Goal: Browse casually

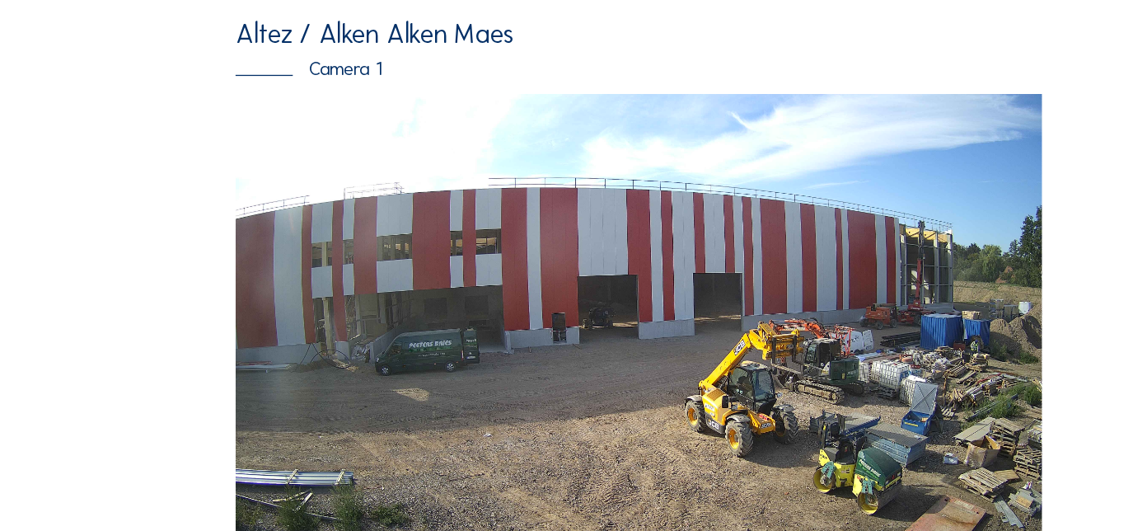
scroll to position [40, 0]
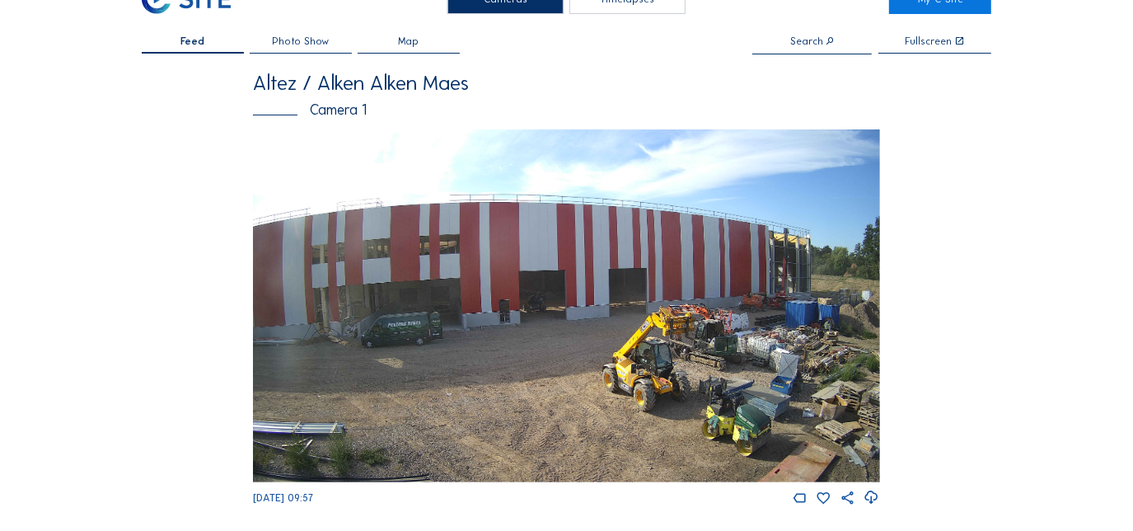
click at [204, 41] on span "Feed" at bounding box center [192, 41] width 24 height 11
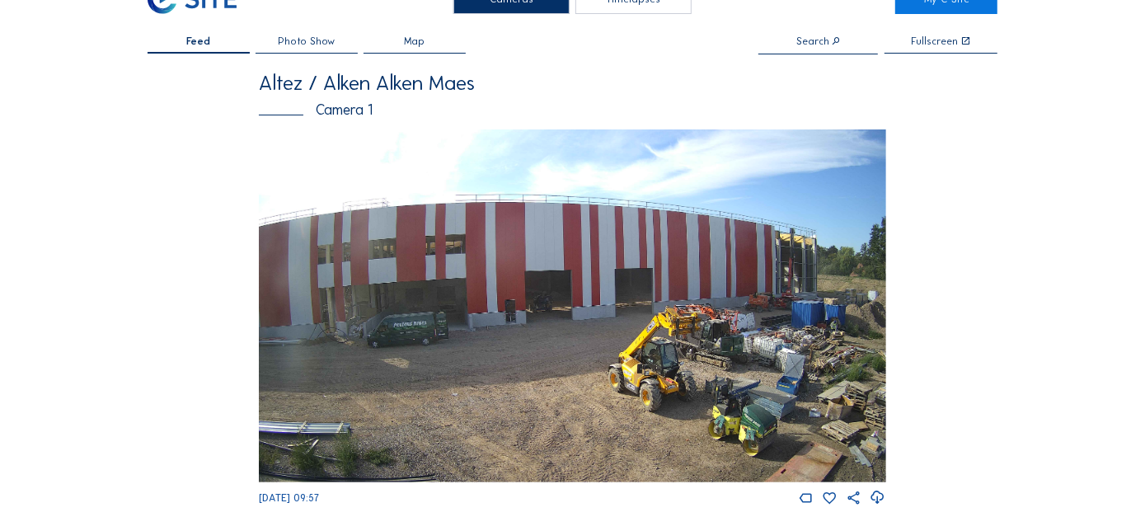
scroll to position [0, 0]
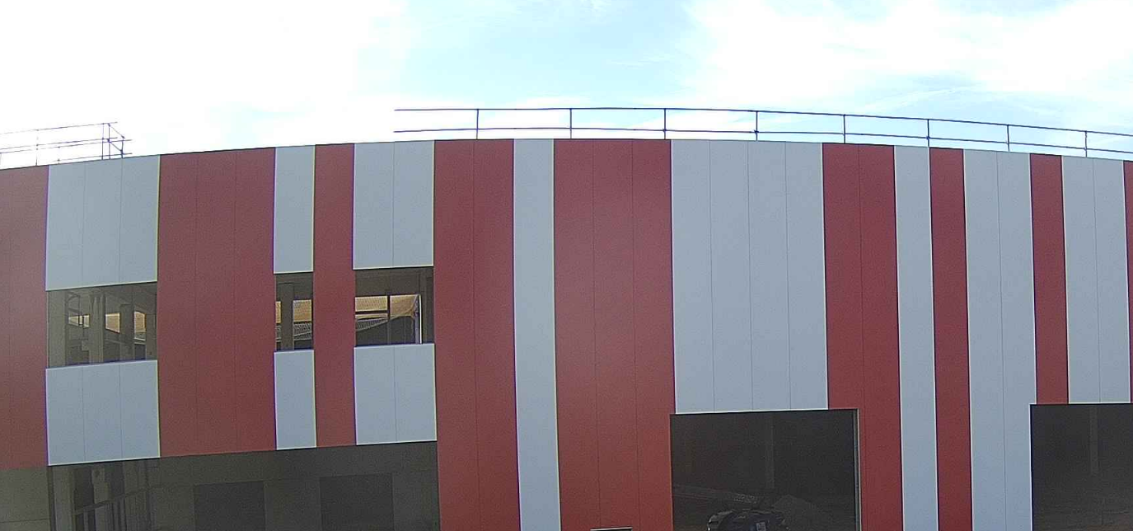
click at [468, 277] on img at bounding box center [566, 346] width 626 height 353
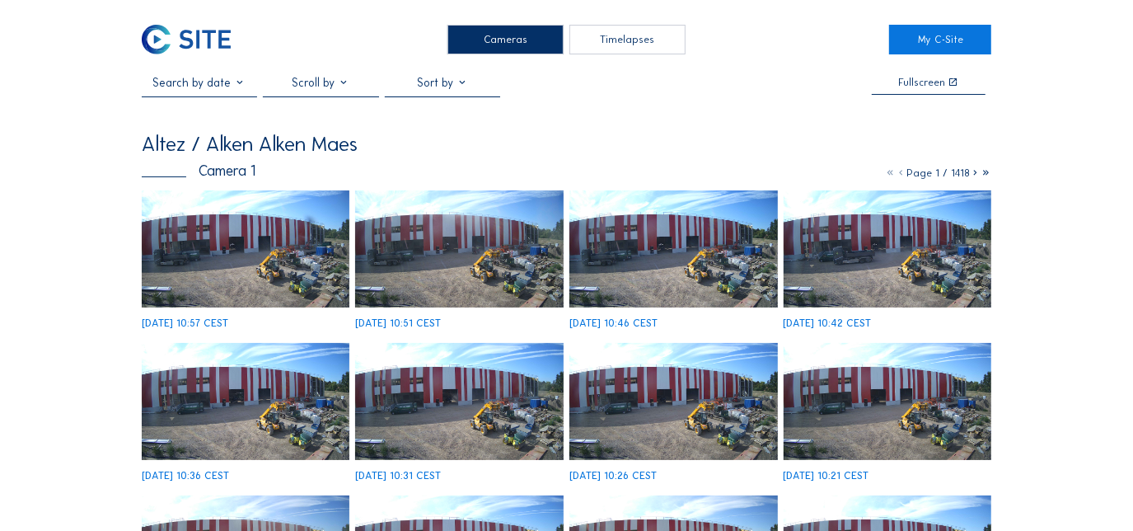
click at [248, 262] on img at bounding box center [246, 248] width 208 height 117
